Goal: Navigation & Orientation: Find specific page/section

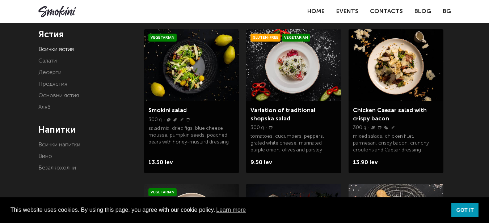
scroll to position [145, 0]
click at [474, 201] on div "This website uses cookies. By using this page, you agree with our cookie policy…" at bounding box center [244, 211] width 489 height 26
click at [473, 205] on link "GOT IT" at bounding box center [465, 211] width 27 height 14
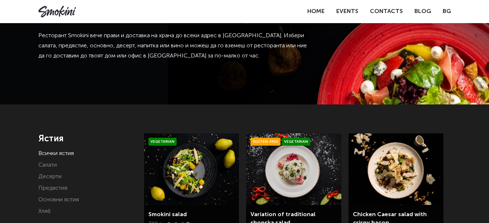
scroll to position [109, 0]
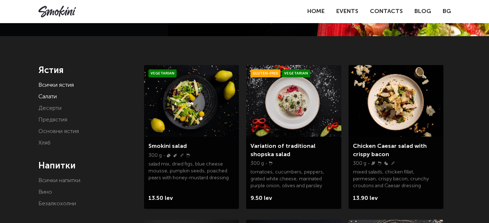
click at [52, 94] on link "Салати" at bounding box center [47, 97] width 18 height 6
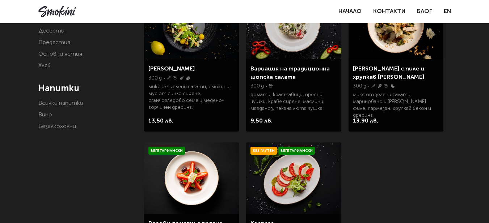
scroll to position [145, 0]
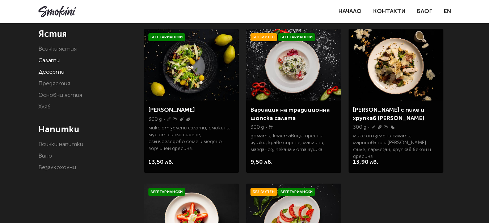
click at [58, 75] on link "Десерти" at bounding box center [51, 73] width 26 height 6
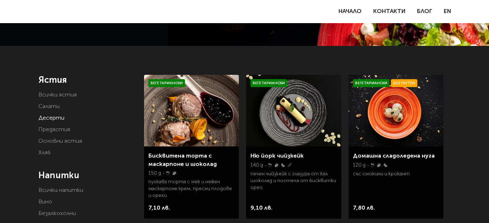
scroll to position [109, 0]
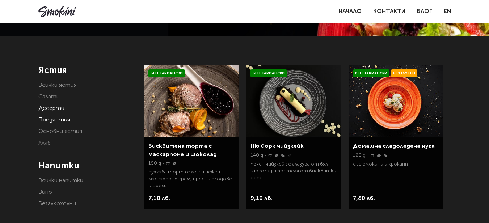
click at [55, 121] on link "Предястия" at bounding box center [54, 120] width 32 height 6
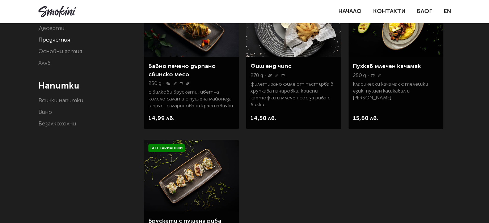
scroll to position [181, 0]
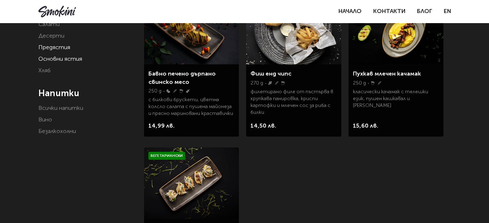
click at [61, 61] on link "Основни ястия" at bounding box center [60, 59] width 44 height 6
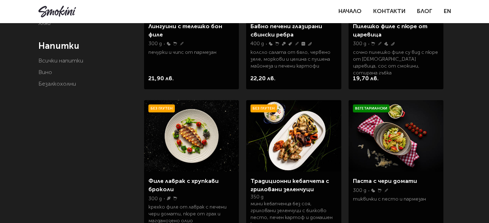
scroll to position [145, 0]
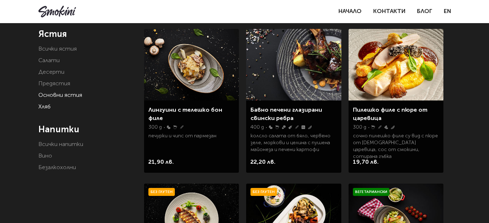
click at [45, 108] on link "Хляб" at bounding box center [44, 107] width 12 height 6
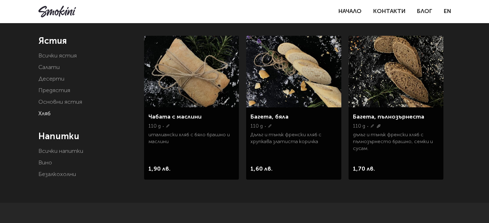
scroll to position [145, 0]
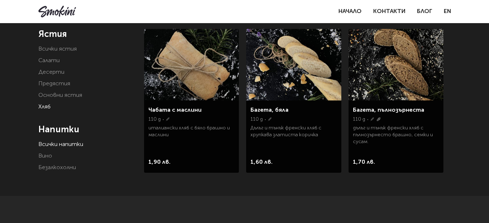
click at [62, 144] on link "Всички напитки" at bounding box center [60, 145] width 45 height 6
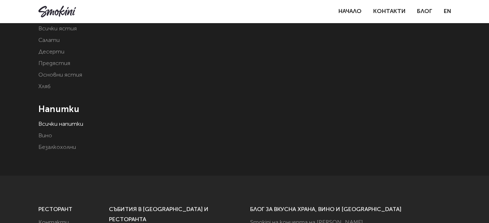
scroll to position [181, 0]
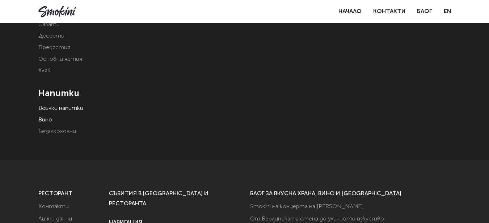
click at [49, 120] on link "Вино" at bounding box center [45, 120] width 14 height 6
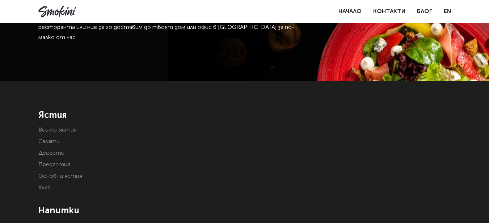
scroll to position [109, 0]
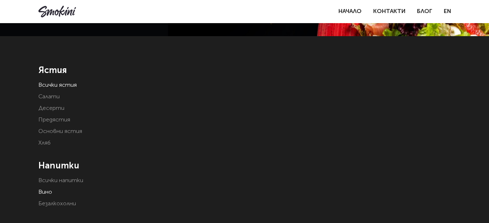
click at [62, 86] on link "Всички ястия" at bounding box center [57, 86] width 38 height 6
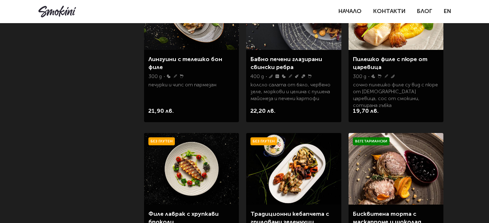
scroll to position [507, 0]
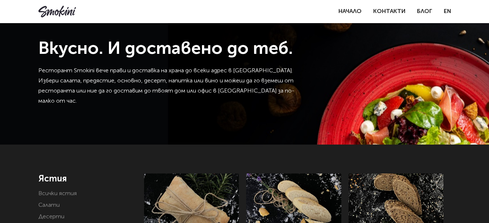
scroll to position [145, 0]
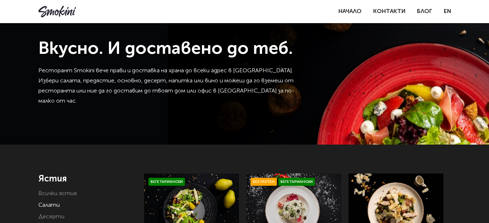
scroll to position [145, 0]
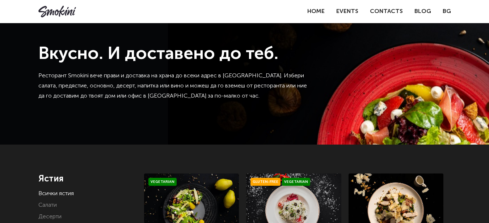
scroll to position [109, 0]
